Goal: Information Seeking & Learning: Find specific fact

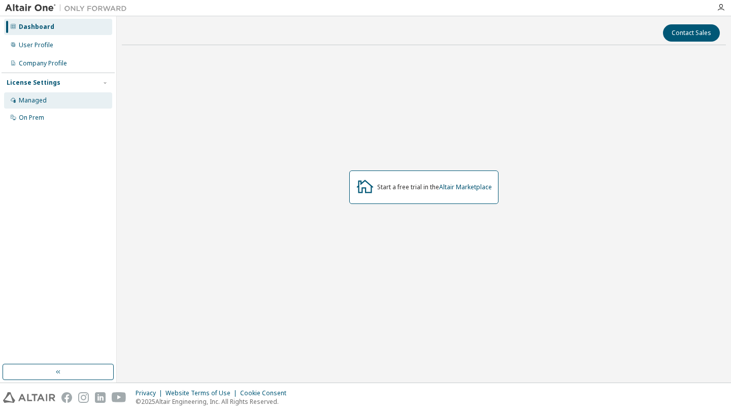
click at [72, 96] on div "Managed" at bounding box center [58, 100] width 108 height 16
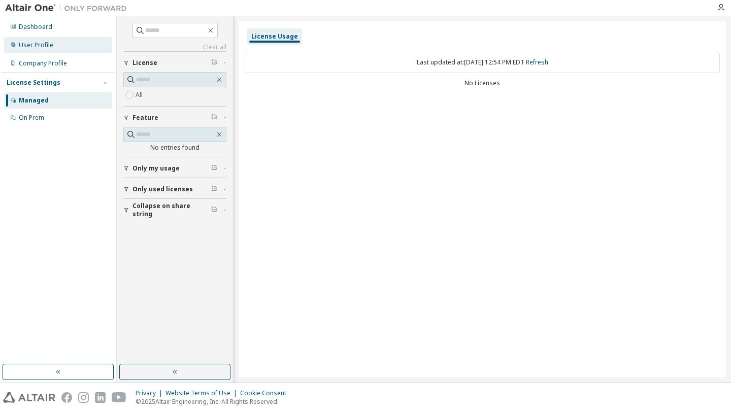
click at [73, 42] on div "User Profile" at bounding box center [58, 45] width 108 height 16
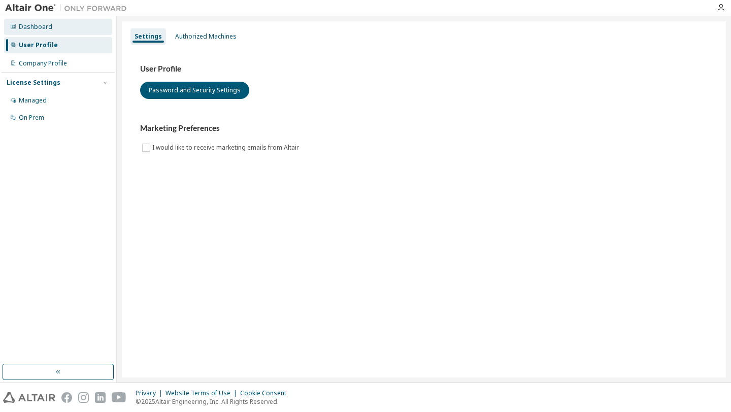
click at [75, 32] on div "Dashboard" at bounding box center [58, 27] width 108 height 16
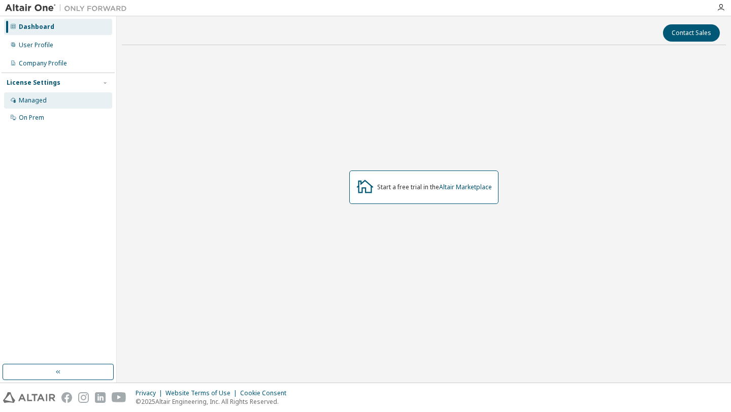
click at [66, 100] on div "Managed" at bounding box center [58, 100] width 108 height 16
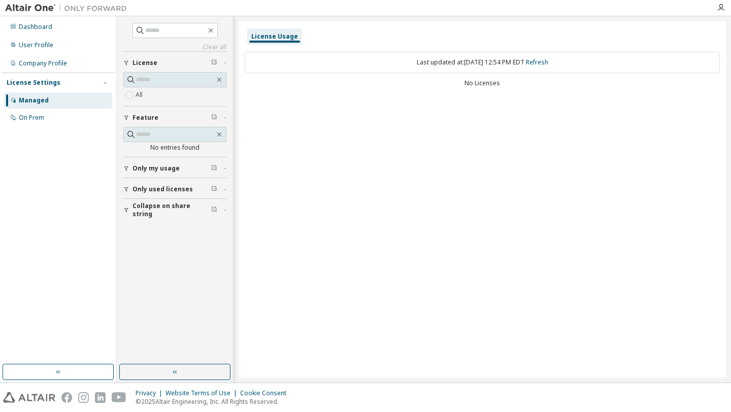
click at [185, 183] on button "Only used licenses" at bounding box center [174, 189] width 103 height 22
click at [183, 170] on div "Only my usage" at bounding box center [178, 169] width 91 height 8
click at [185, 98] on div "All" at bounding box center [174, 95] width 103 height 12
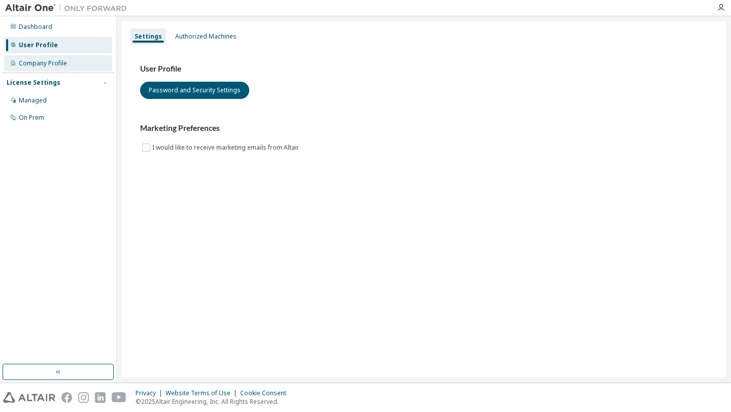
click at [83, 71] on div "Company Profile" at bounding box center [58, 63] width 108 height 16
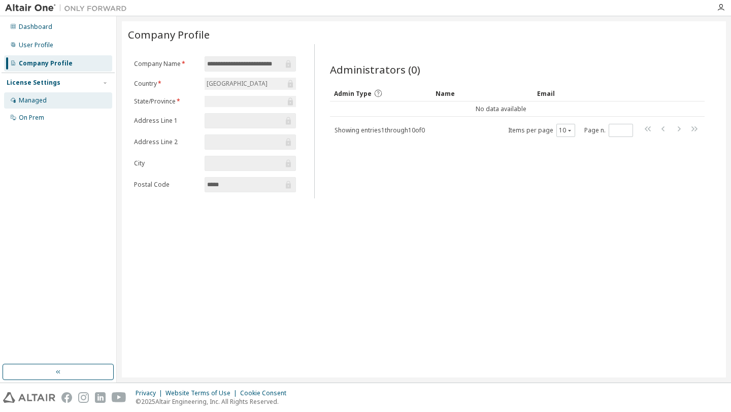
click at [73, 97] on div "Managed" at bounding box center [58, 100] width 108 height 16
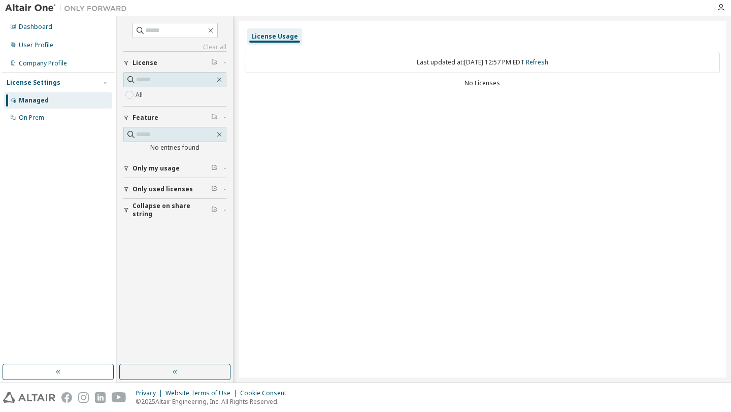
click at [182, 168] on div "Only my usage" at bounding box center [178, 169] width 91 height 8
click at [178, 217] on span "Only used licenses" at bounding box center [163, 219] width 60 height 8
click at [195, 80] on input "text" at bounding box center [175, 80] width 79 height 10
click at [71, 115] on div "On Prem" at bounding box center [58, 118] width 108 height 16
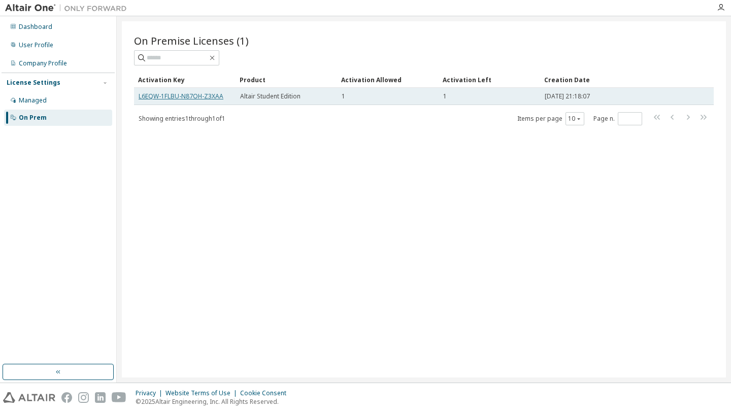
click at [153, 95] on link "L6EQW-1FLBU-N87OH-Z3XAA" at bounding box center [181, 96] width 85 height 9
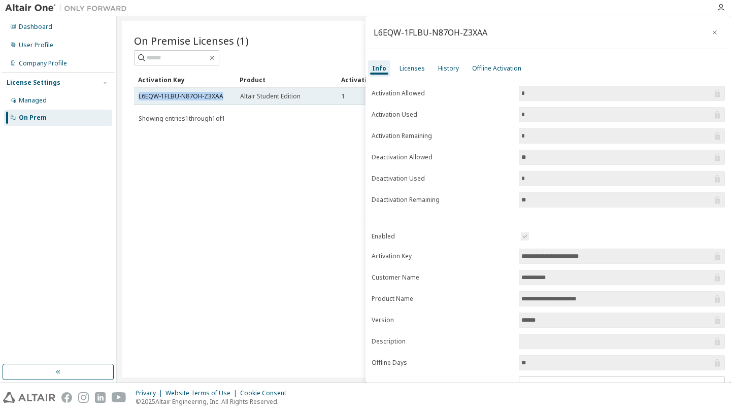
drag, startPoint x: 138, startPoint y: 95, endPoint x: 224, endPoint y: 97, distance: 86.3
click at [224, 97] on div "L6EQW-1FLBU-N87OH-Z3XAA" at bounding box center [185, 96] width 92 height 8
copy link "L6EQW-1FLBU-N87OH-Z3XAA"
